Goal: Information Seeking & Learning: Learn about a topic

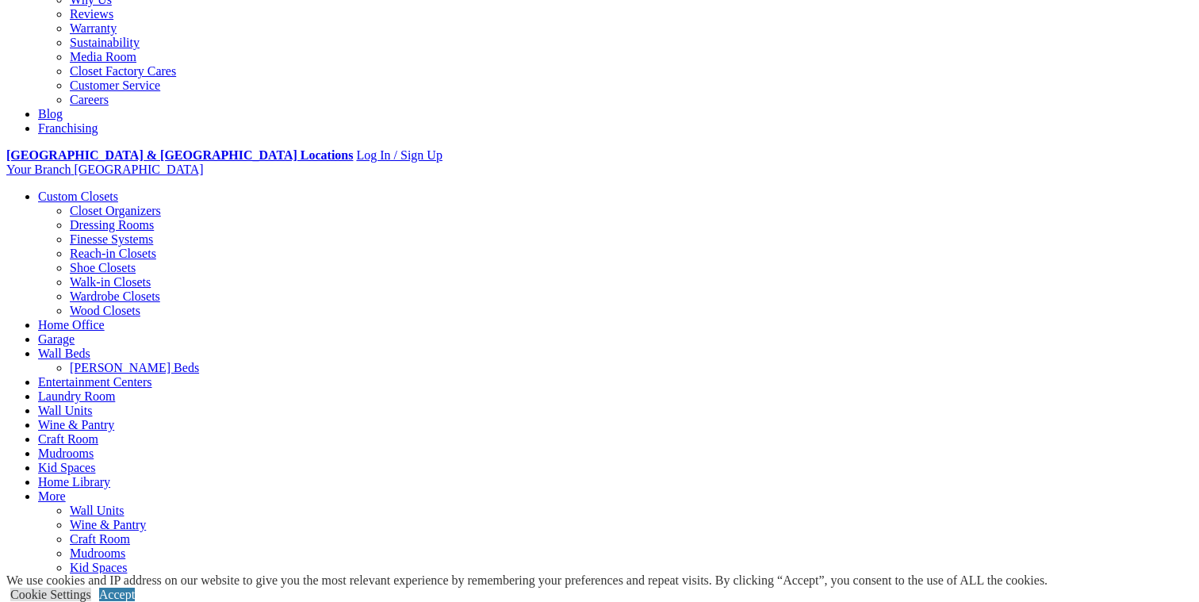
scroll to position [458, 0]
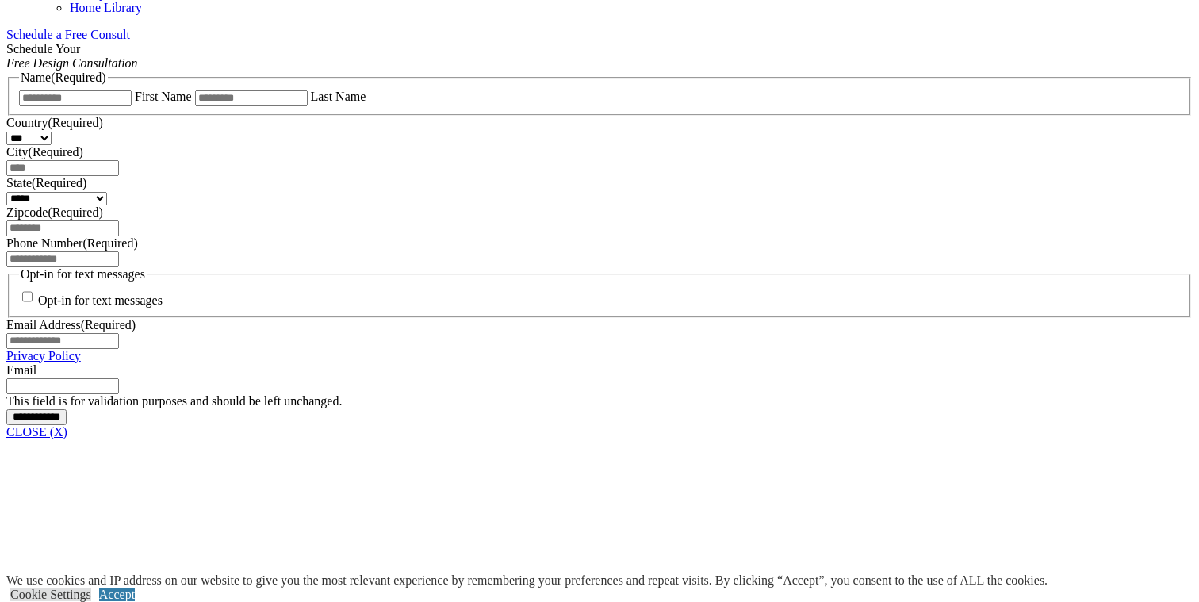
scroll to position [1041, 0]
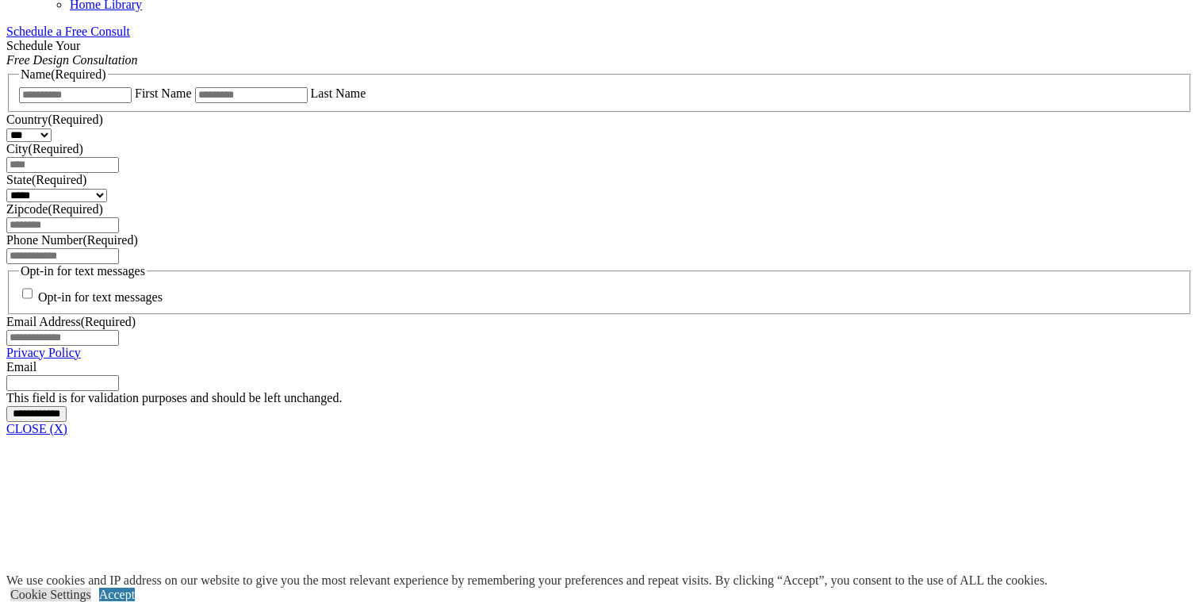
click at [67, 422] on link "CLOSE (X)" at bounding box center [36, 428] width 61 height 13
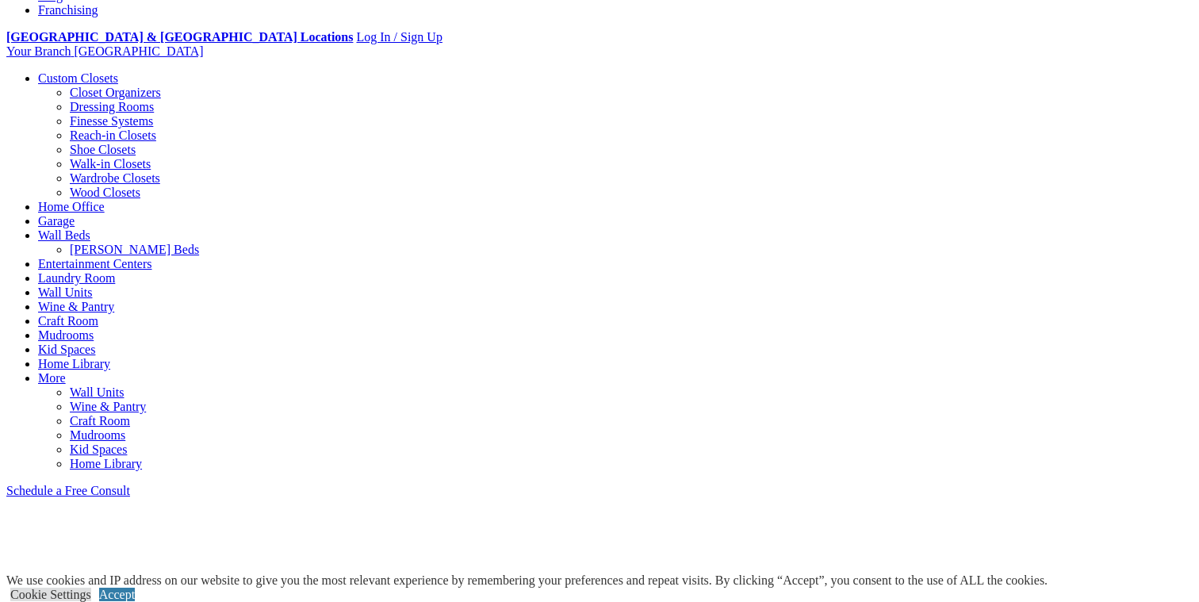
scroll to position [0, 0]
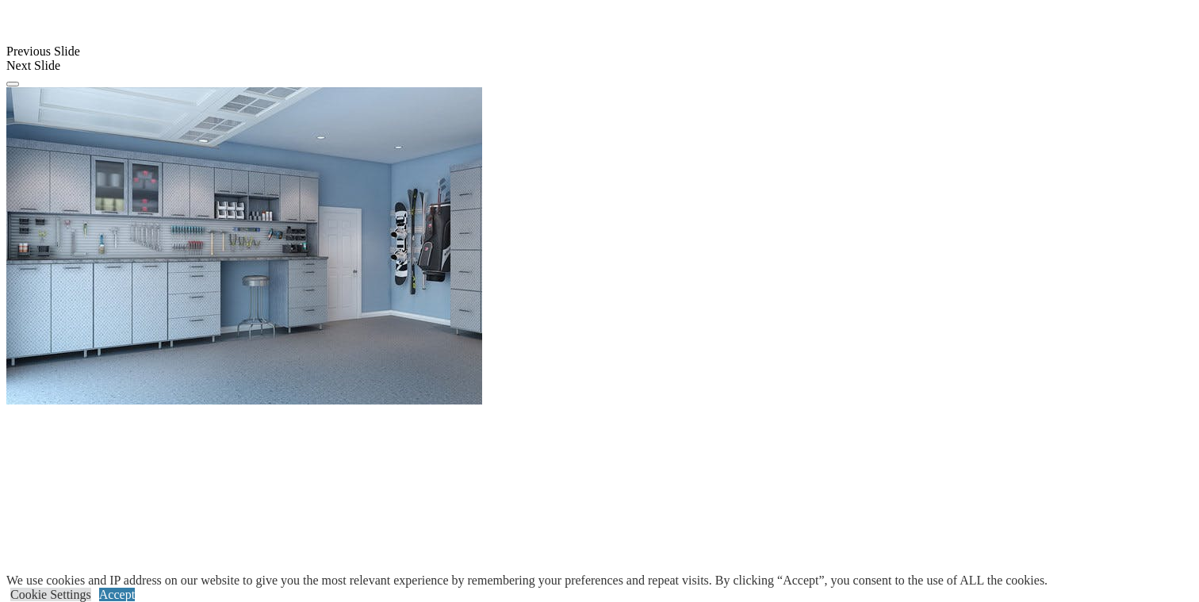
scroll to position [1463, 0]
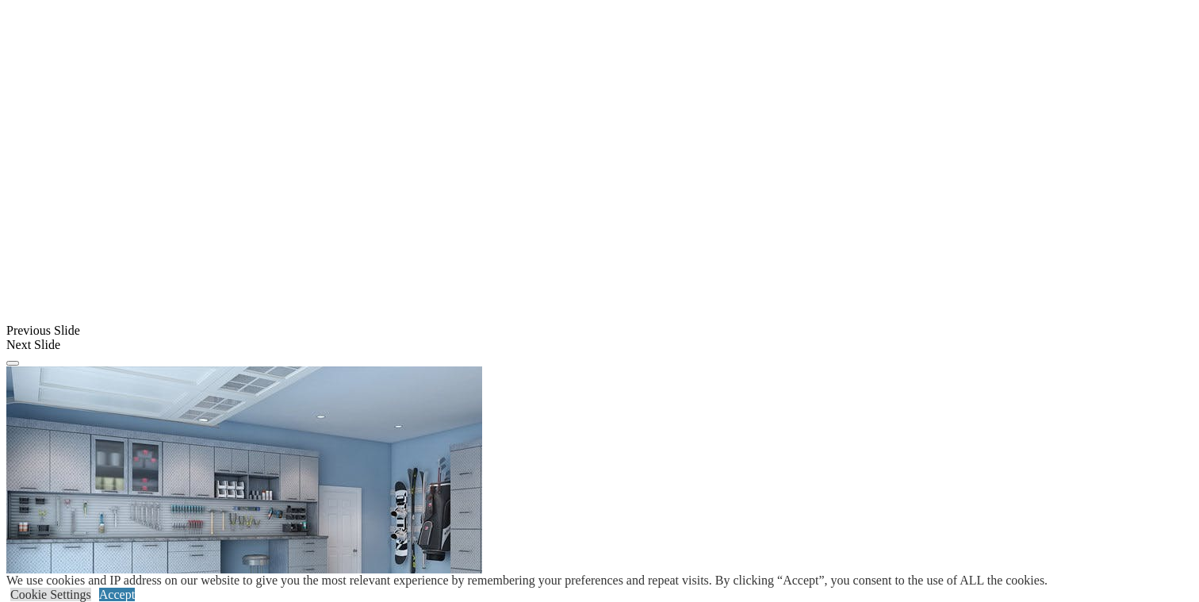
scroll to position [1163, 0]
